Goal: Navigation & Orientation: Find specific page/section

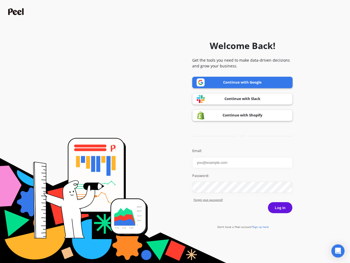
click at [338, 251] on icon "Open Intercom Messenger" at bounding box center [338, 250] width 6 height 7
